Goal: Navigation & Orientation: Find specific page/section

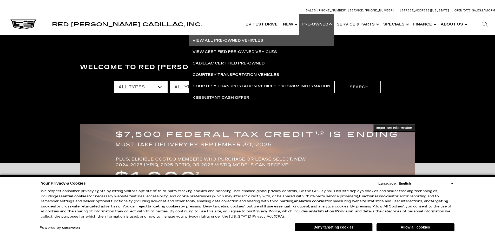
click at [252, 40] on link "View All Pre-Owned Vehicles" at bounding box center [262, 40] width 146 height 11
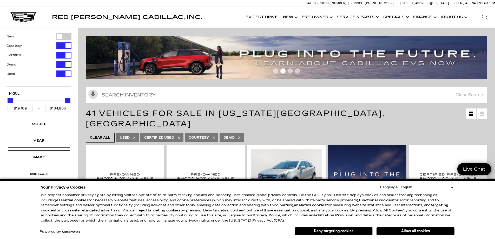
click at [453, 186] on select "English Spanish / Español English / [GEOGRAPHIC_DATA] Korean / 한국어 Vietnamese /…" at bounding box center [427, 187] width 55 height 5
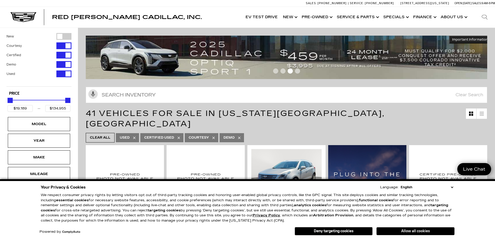
click at [406, 230] on button "Allow all cookies" at bounding box center [416, 231] width 78 height 8
